Goal: Navigation & Orientation: Find specific page/section

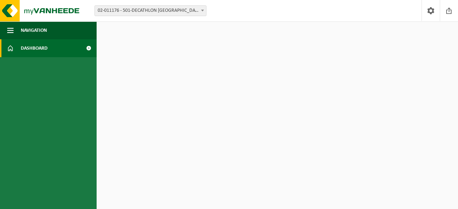
click at [47, 45] on span "Dashboard" at bounding box center [34, 48] width 27 height 18
click at [88, 49] on span at bounding box center [89, 48] width 16 height 18
click at [42, 5] on img at bounding box center [43, 10] width 86 height 21
click at [15, 29] on button "Navigation" at bounding box center [48, 30] width 97 height 18
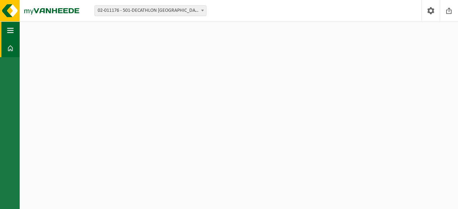
click at [13, 29] on span "button" at bounding box center [10, 30] width 6 height 18
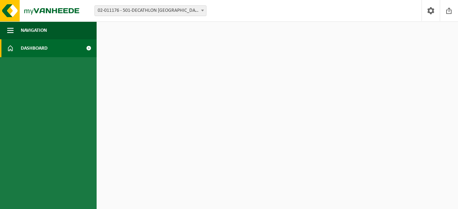
click at [91, 49] on span at bounding box center [89, 48] width 16 height 18
